Goal: Find specific page/section: Find specific page/section

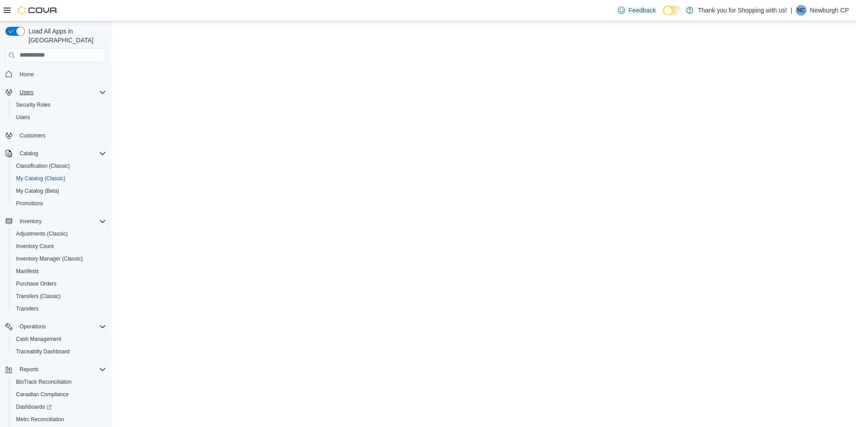
select select "**********"
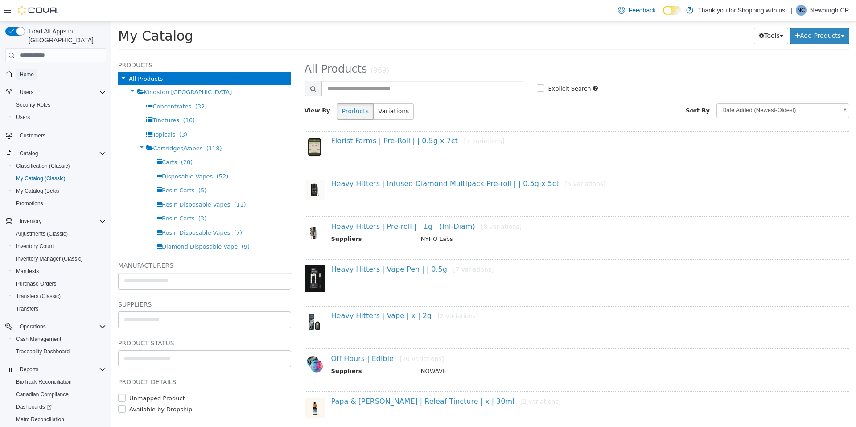
click at [30, 71] on span "Home" at bounding box center [27, 74] width 14 height 7
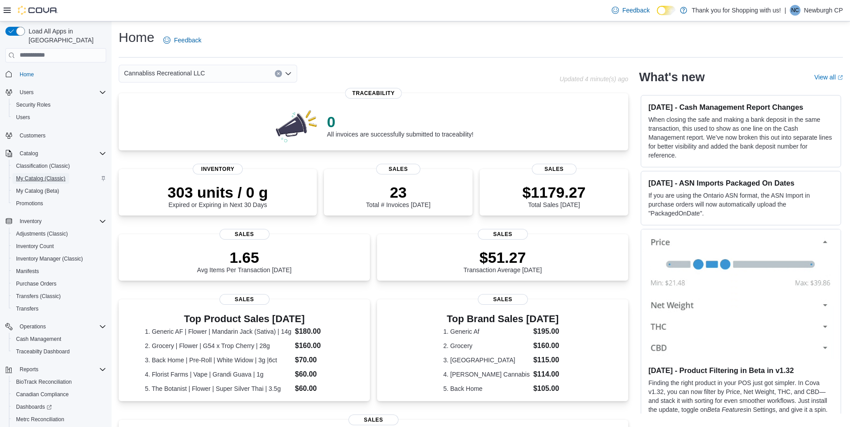
click at [49, 175] on span "My Catalog (Classic)" at bounding box center [41, 178] width 50 height 7
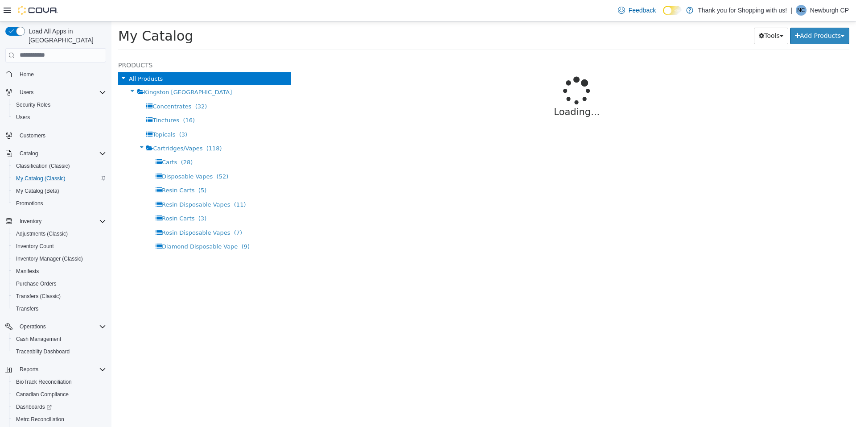
select select "**********"
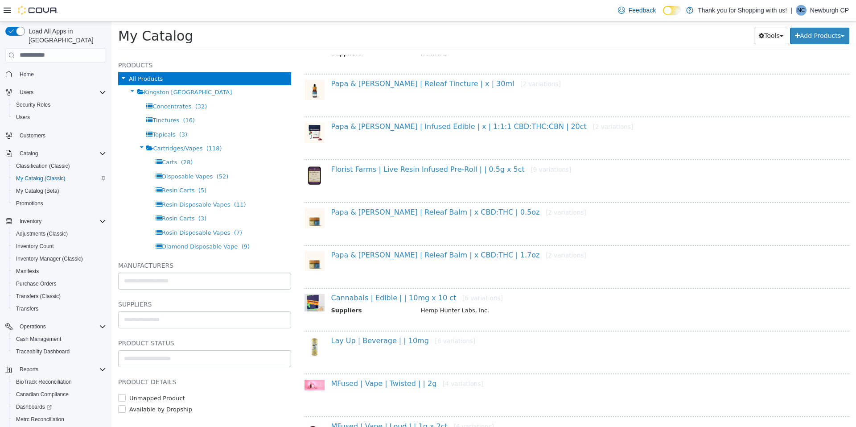
scroll to position [312, 0]
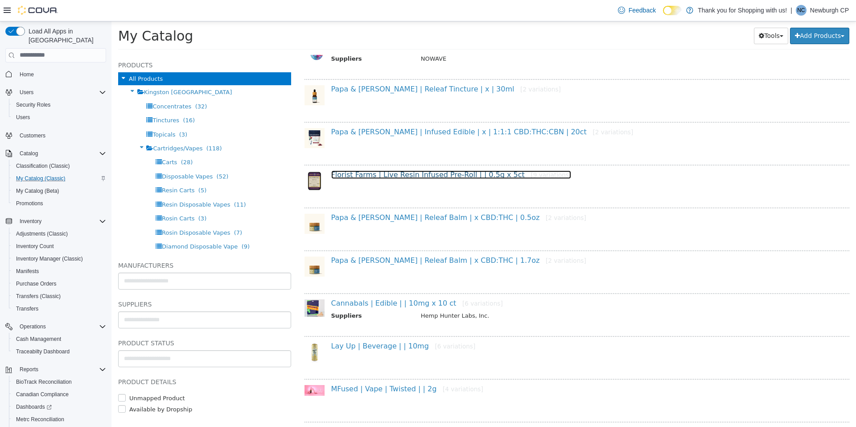
click at [402, 176] on link "Florist Farms | Live Resin Infused Pre-Roll | | 0.5g x 5ct [9 variations]" at bounding box center [451, 174] width 240 height 8
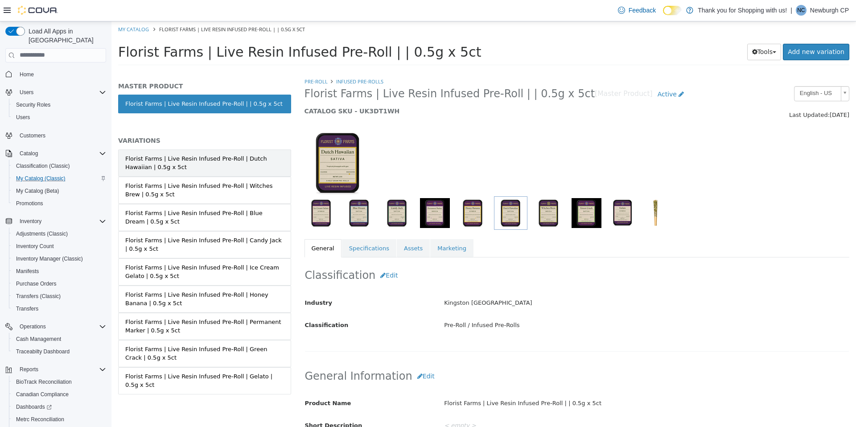
click at [175, 159] on div "Florist Farms | Live Resin Infused Pre-Roll | Dutch Hawaiian | 0.5g x 5ct" at bounding box center [204, 162] width 159 height 17
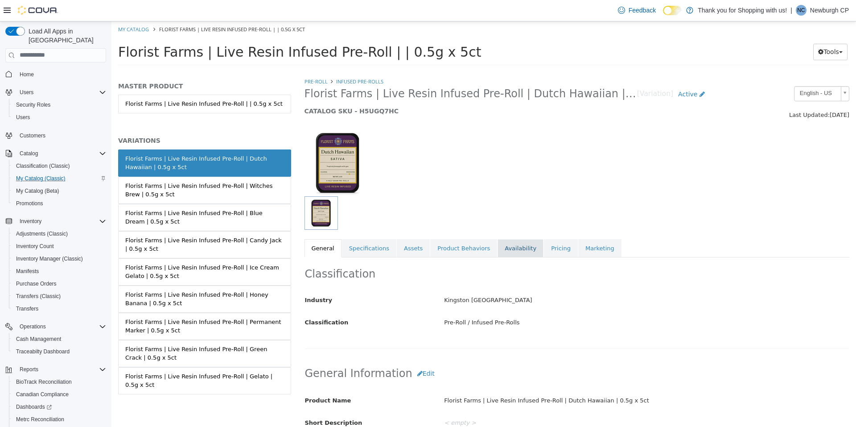
click at [506, 248] on link "Availability" at bounding box center [521, 248] width 46 height 19
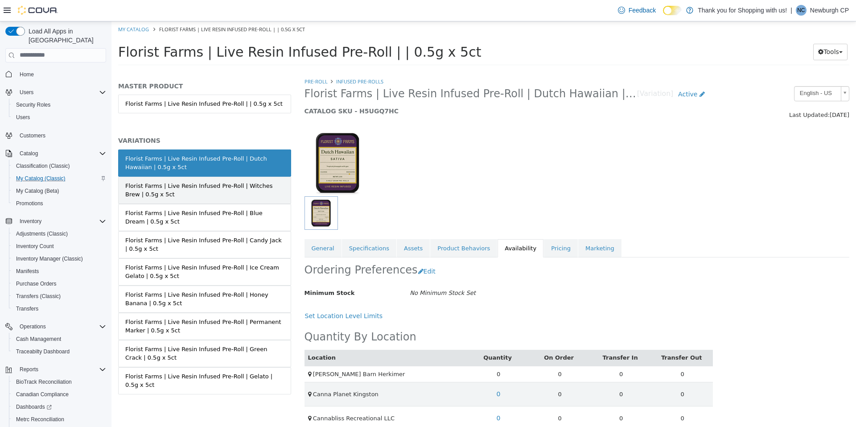
click at [280, 190] on div "Florist Farms | Live Resin Infused Pre-Roll | Witches Brew | 0.5g x 5ct" at bounding box center [204, 189] width 159 height 17
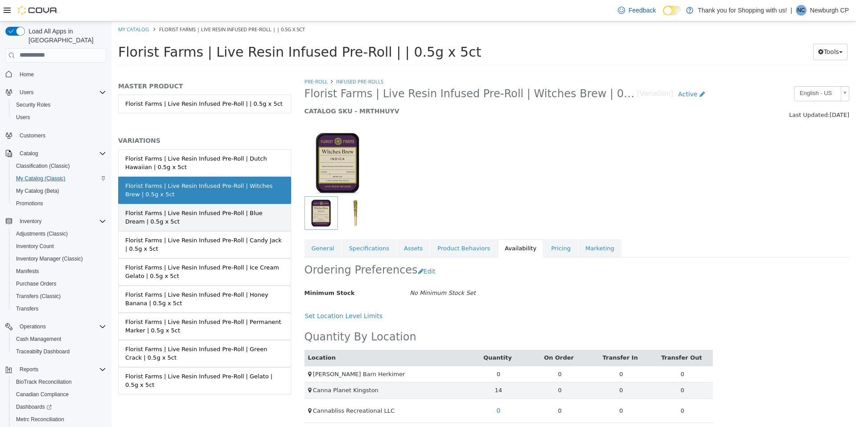
click at [263, 223] on div "Florist Farms | Live Resin Infused Pre-Roll | Blue Dream | 0.5g x 5ct" at bounding box center [204, 216] width 159 height 17
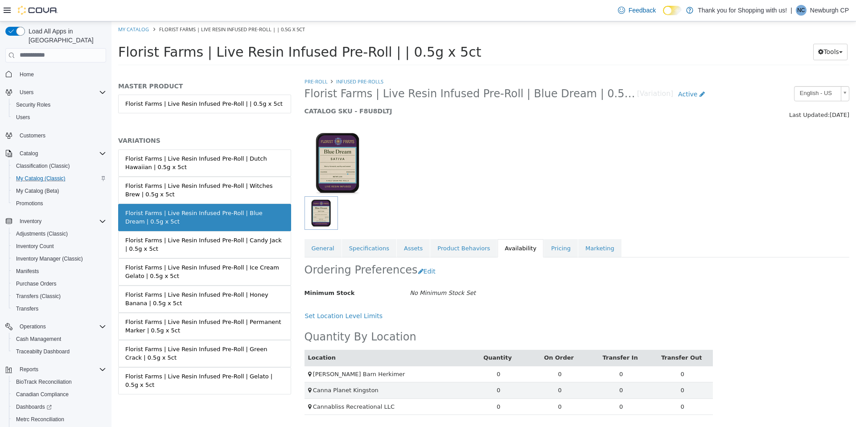
click at [252, 247] on div "Florist Farms | Live Resin Infused Pre-Roll | Candy Jack | 0.5g x 5ct" at bounding box center [204, 243] width 159 height 17
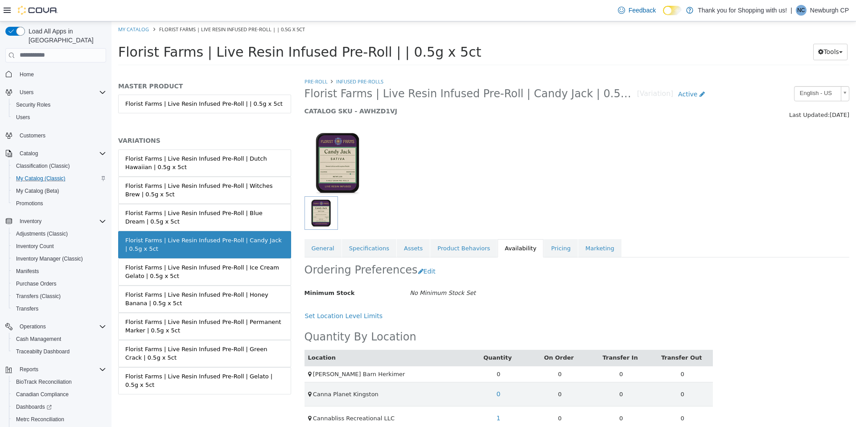
click at [253, 277] on div "Florist Farms | Live Resin Infused Pre-Roll | Ice Cream Gelato | 0.5g x 5ct" at bounding box center [204, 271] width 159 height 17
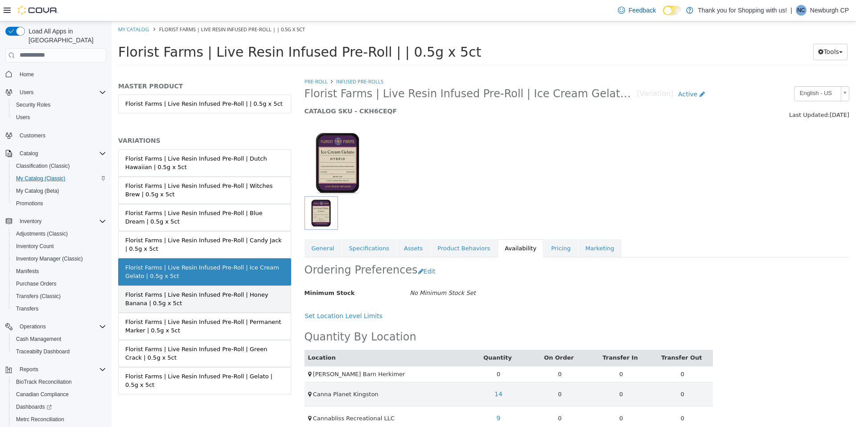
click at [223, 296] on div "Florist Farms | Live Resin Infused Pre-Roll | Honey Banana | 0.5g x 5ct" at bounding box center [204, 298] width 159 height 17
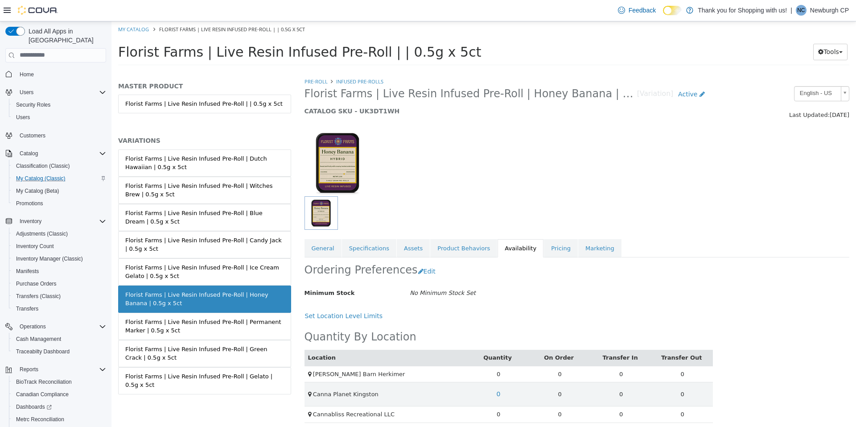
click at [225, 327] on div "Florist Farms | Live Resin Infused Pre-Roll | Permanent Marker | 0.5g x 5ct" at bounding box center [204, 325] width 159 height 17
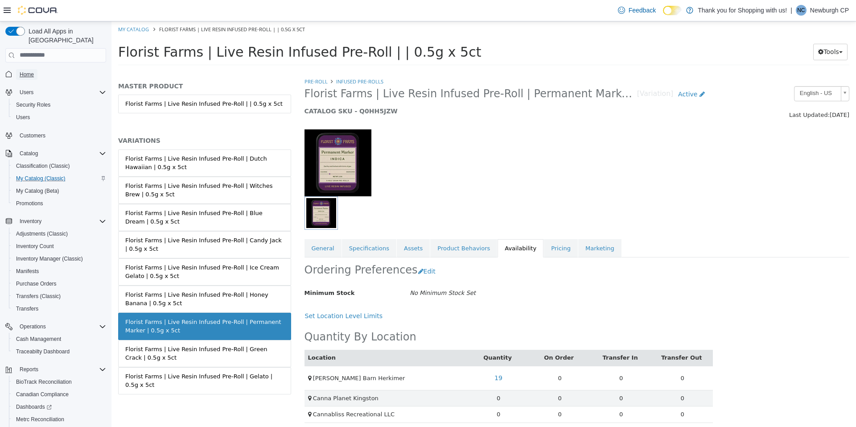
click at [20, 71] on span "Home" at bounding box center [27, 74] width 14 height 7
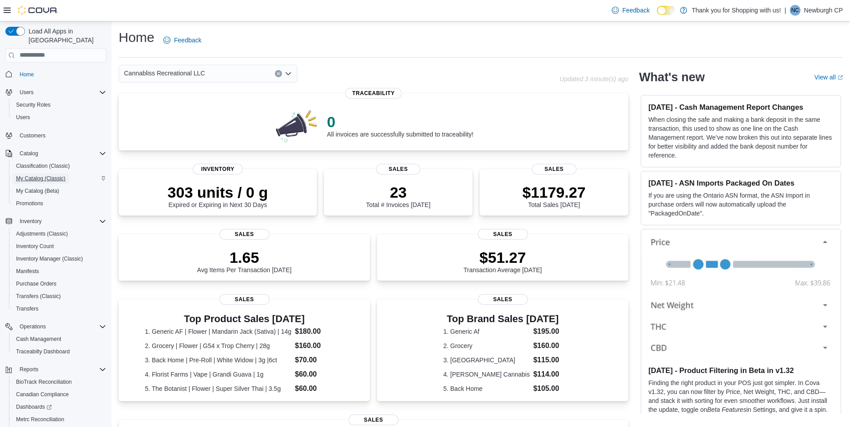
click at [50, 175] on span "My Catalog (Classic)" at bounding box center [41, 178] width 50 height 7
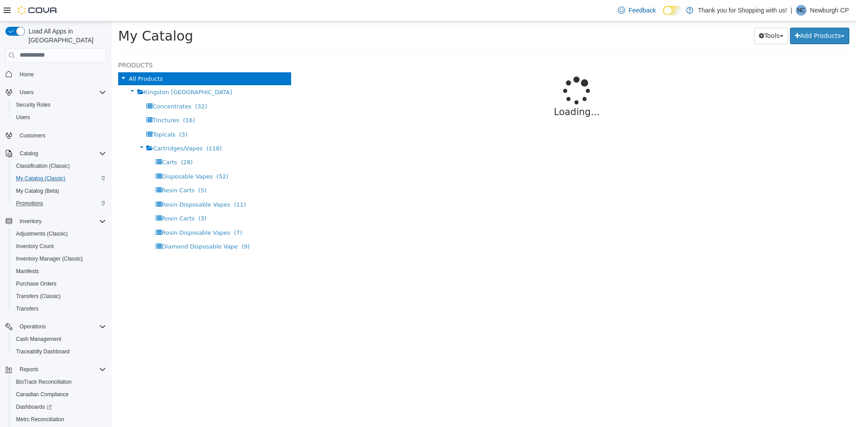
select select "**********"
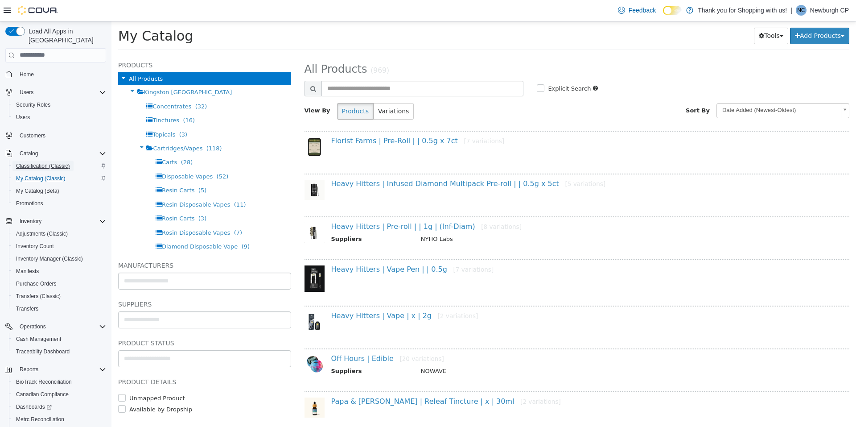
click at [51, 162] on span "Classification (Classic)" at bounding box center [43, 165] width 54 height 7
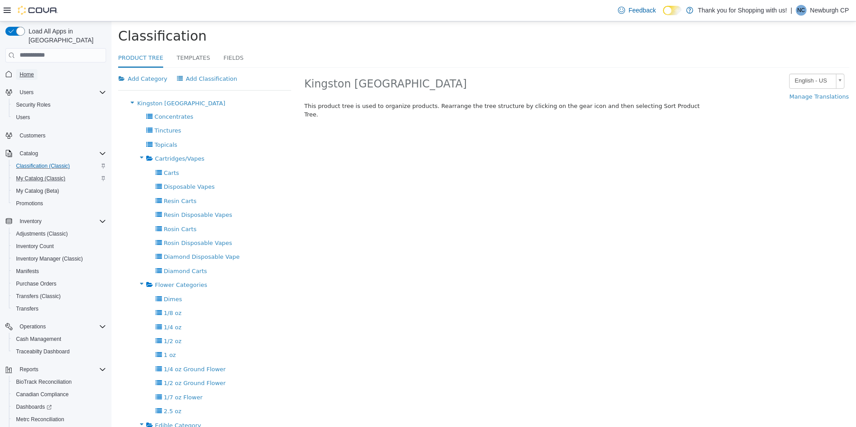
click at [23, 69] on span "Home" at bounding box center [27, 74] width 14 height 11
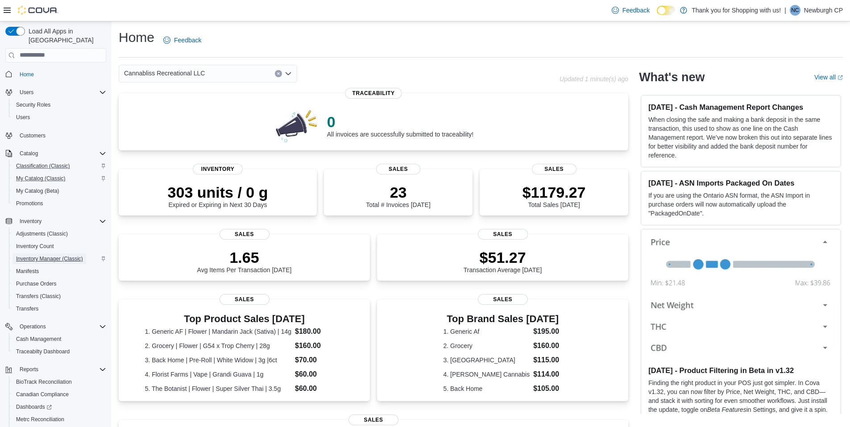
click at [44, 255] on span "Inventory Manager (Classic)" at bounding box center [49, 258] width 67 height 7
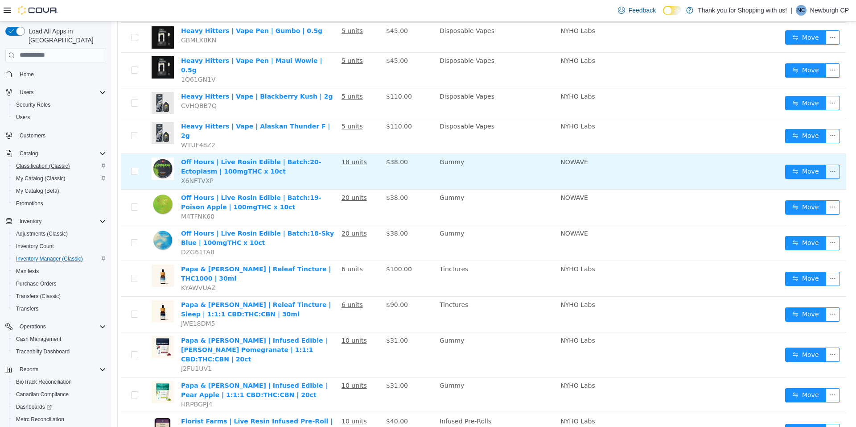
scroll to position [268, 0]
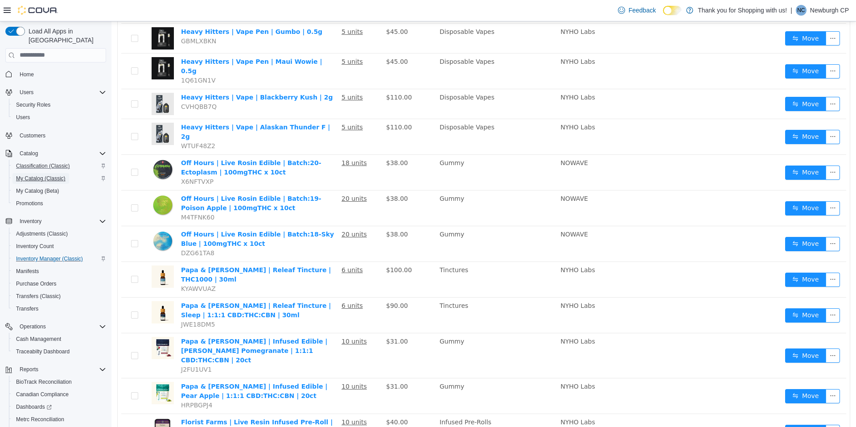
click at [24, 175] on span "My Catalog (Classic)" at bounding box center [41, 178] width 50 height 7
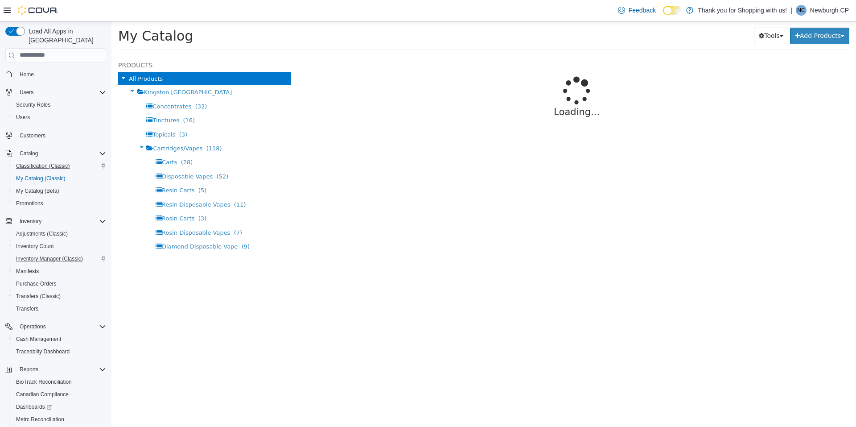
select select "**********"
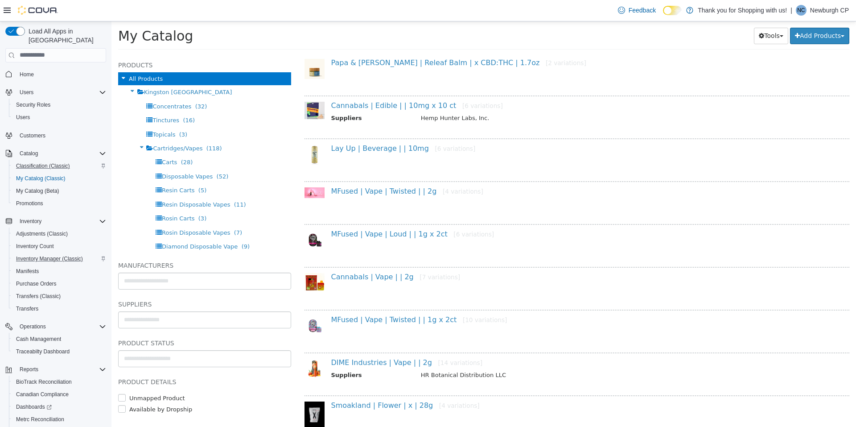
scroll to position [479, 0]
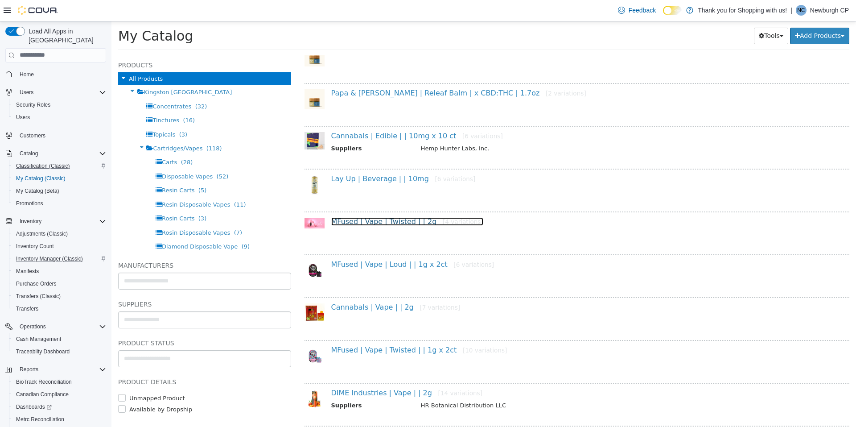
click at [361, 223] on link "MFused | Vape | Twisted | | 2g [4 variations]" at bounding box center [407, 221] width 152 height 8
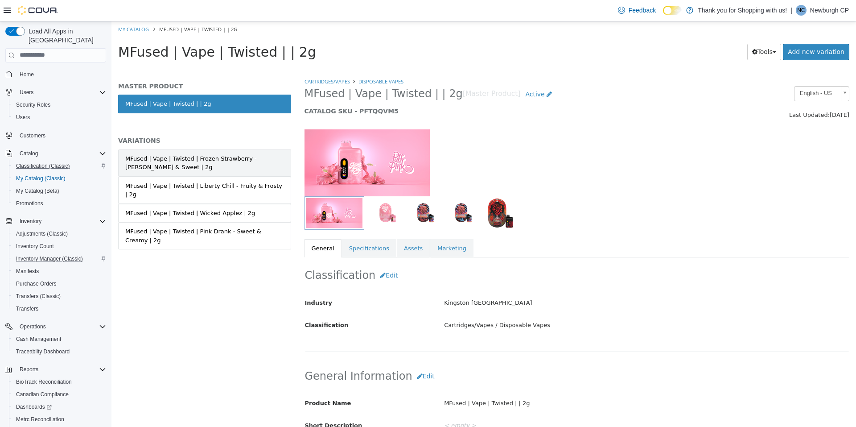
click at [227, 160] on div "MFused | Vape | Twisted | Frozen Strawberry - Berry & Sweet | 2g" at bounding box center [204, 162] width 159 height 17
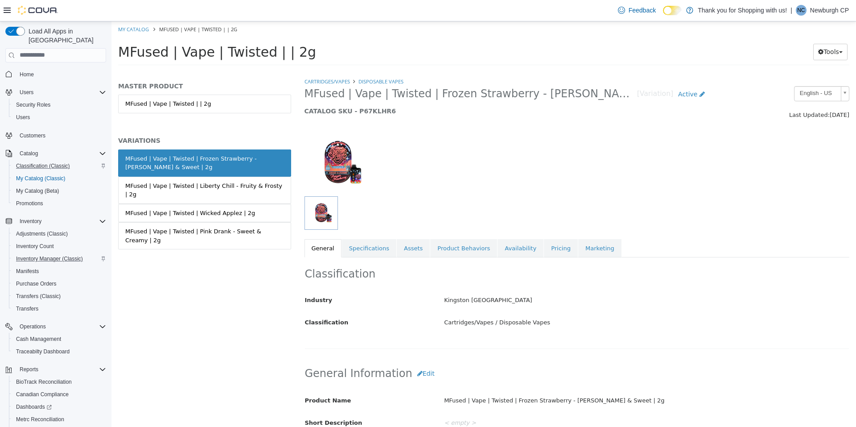
click at [248, 187] on div "MFused | Vape | Twisted | Liberty Chill - Fruity & Frosty | 2g" at bounding box center [204, 189] width 159 height 17
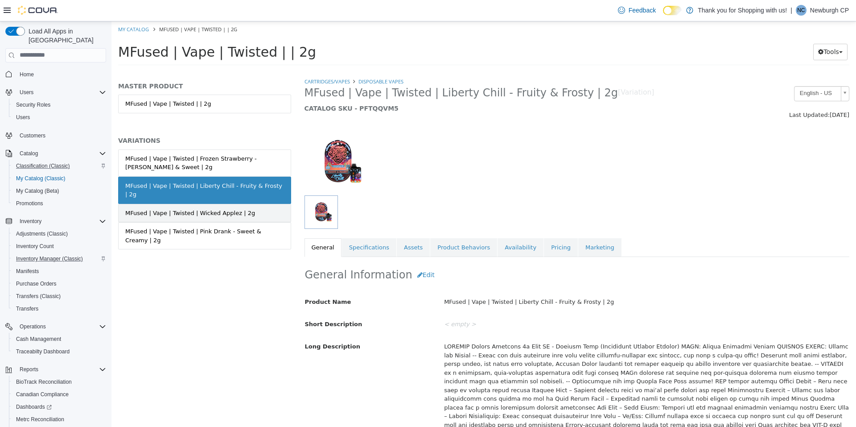
click at [249, 203] on link "MFused | Vape | Twisted | Wicked Applez | 2g" at bounding box center [204, 212] width 173 height 19
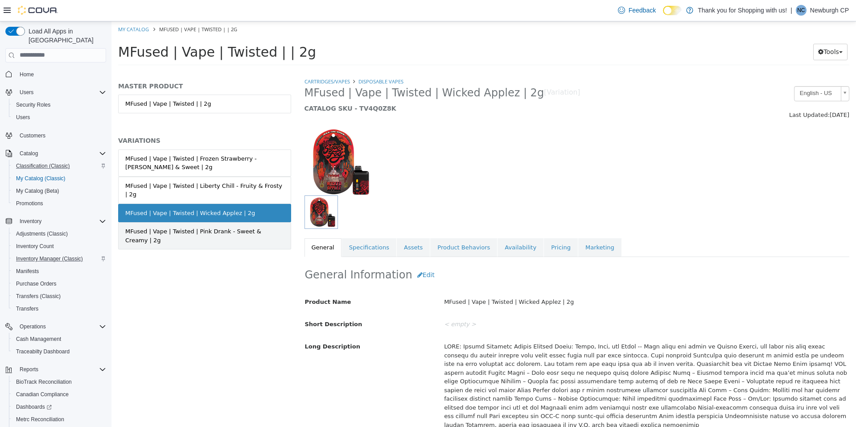
click at [251, 227] on div "MFused | Vape | Twisted | Pink Drank - Sweet & Creamy | 2g" at bounding box center [204, 235] width 159 height 17
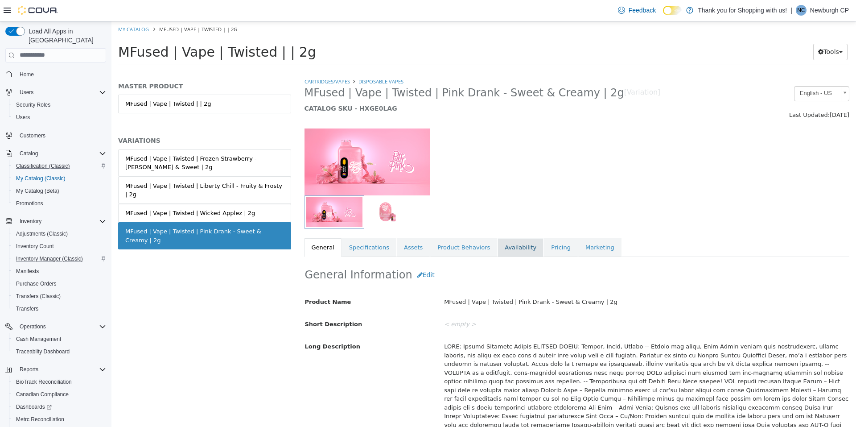
click at [512, 246] on link "Availability" at bounding box center [521, 247] width 46 height 19
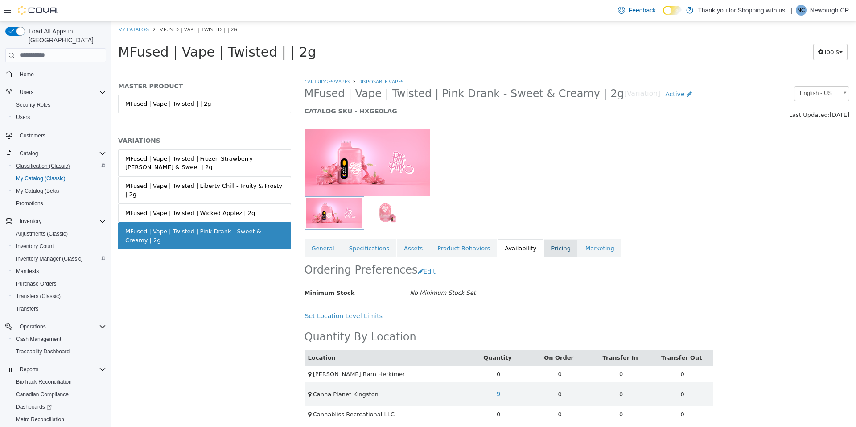
click at [548, 250] on link "Pricing" at bounding box center [561, 248] width 34 height 19
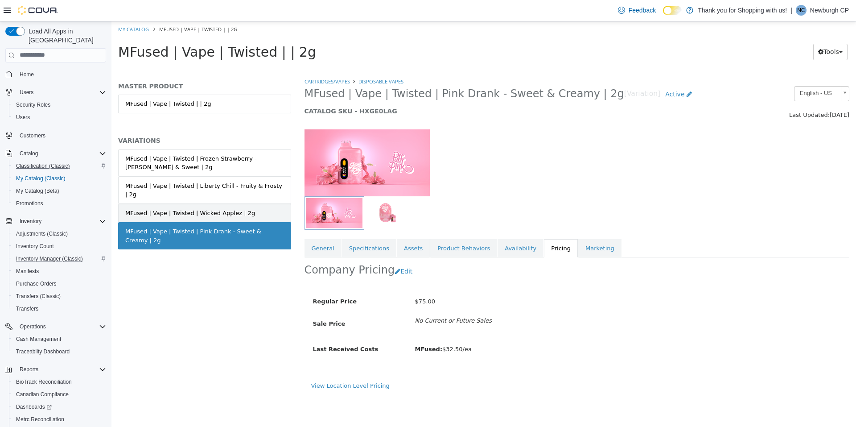
click at [270, 209] on link "MFused | Vape | Twisted | Wicked Applez | 2g" at bounding box center [204, 212] width 173 height 19
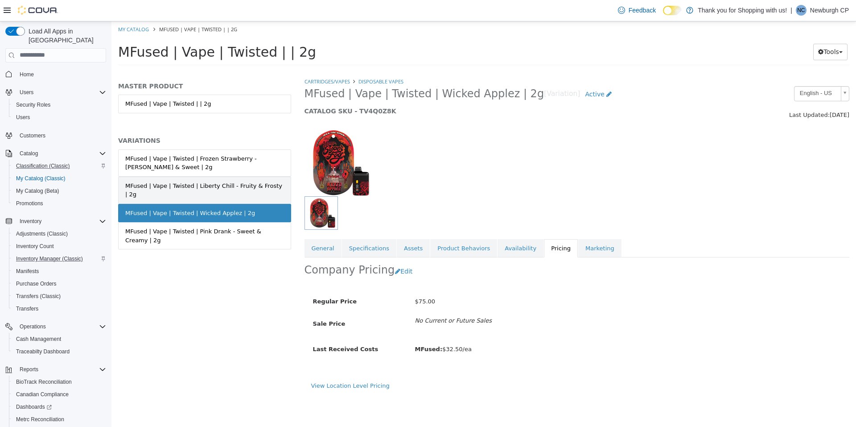
click at [260, 179] on link "MFused | Vape | Twisted | Liberty Chill - Fruity & Frosty | 2g" at bounding box center [204, 189] width 173 height 27
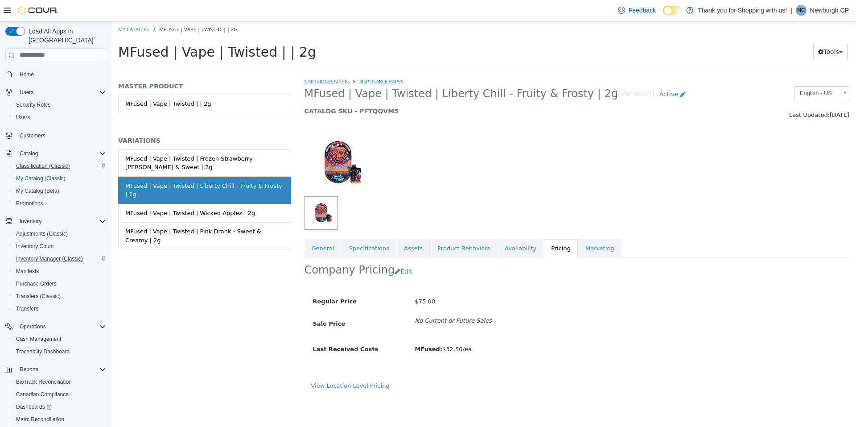
click at [273, 162] on div "MFused | Vape | Twisted | Frozen Strawberry - Berry & Sweet | 2g" at bounding box center [204, 162] width 159 height 17
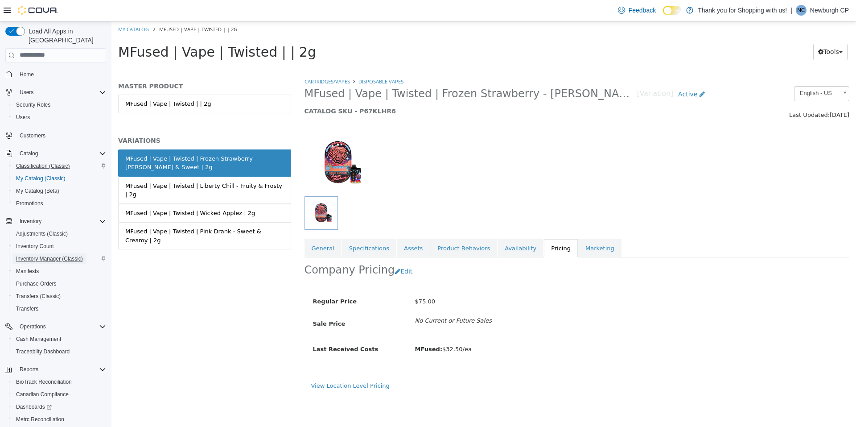
click at [60, 255] on span "Inventory Manager (Classic)" at bounding box center [49, 258] width 67 height 7
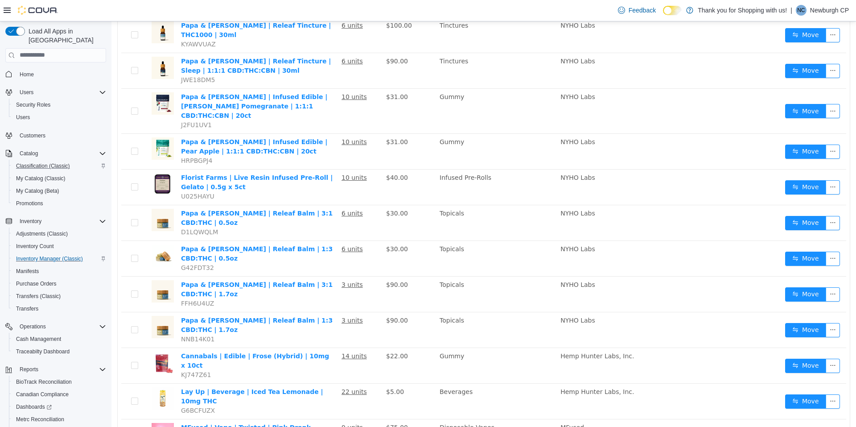
scroll to position [552, 0]
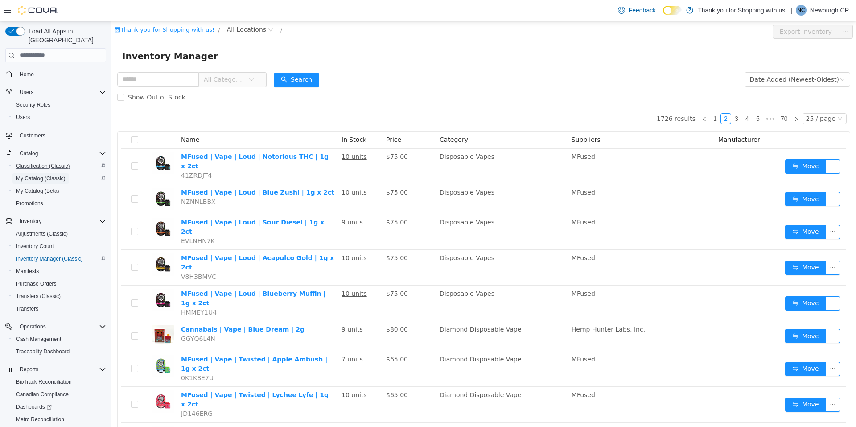
click at [40, 175] on span "My Catalog (Classic)" at bounding box center [41, 178] width 50 height 7
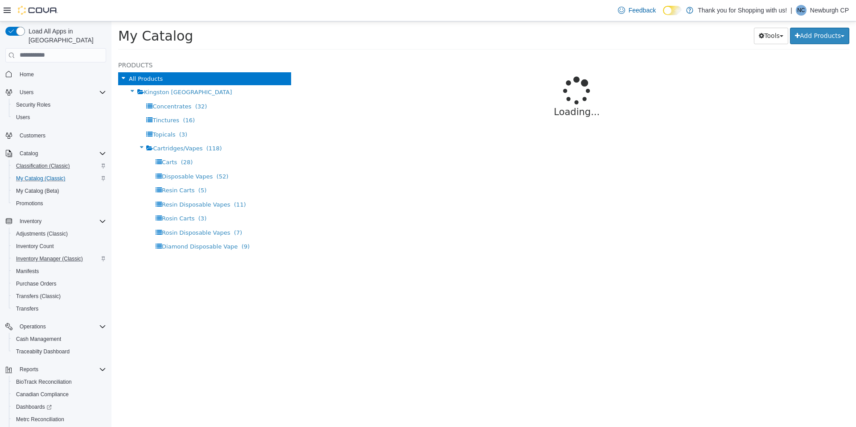
select select "**********"
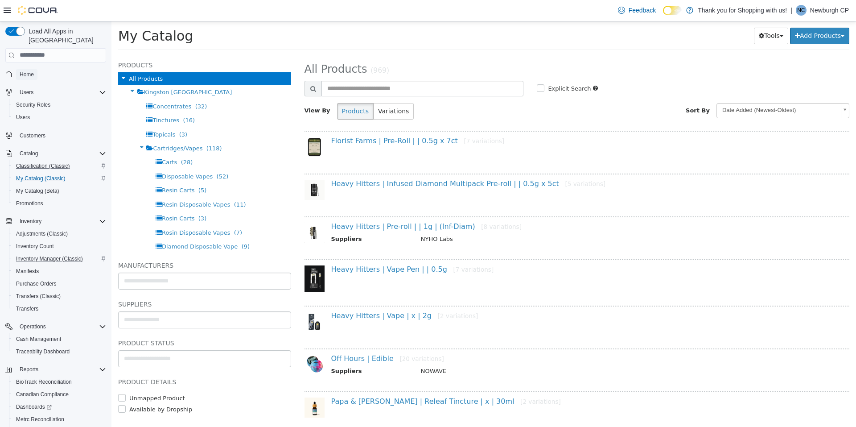
click at [31, 71] on span "Home" at bounding box center [27, 74] width 14 height 7
